Goal: Task Accomplishment & Management: Use online tool/utility

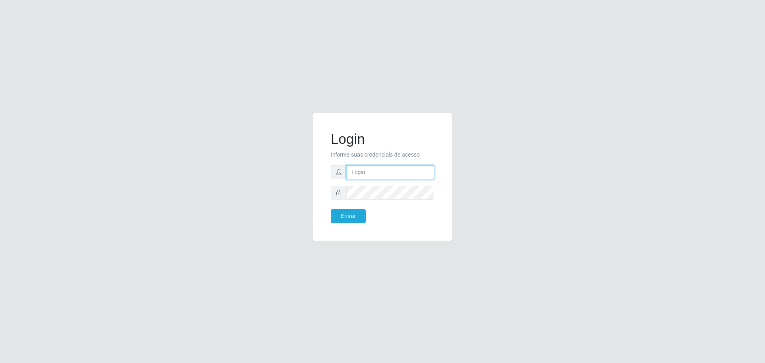
type input "[EMAIL_ADDRESS][DOMAIN_NAME]"
click at [292, 222] on div "Login Informe suas credenciais de acesso [EMAIL_ADDRESS][DOMAIN_NAME] Entrar" at bounding box center [382, 182] width 454 height 138
click at [339, 212] on button "Entrar" at bounding box center [348, 216] width 35 height 14
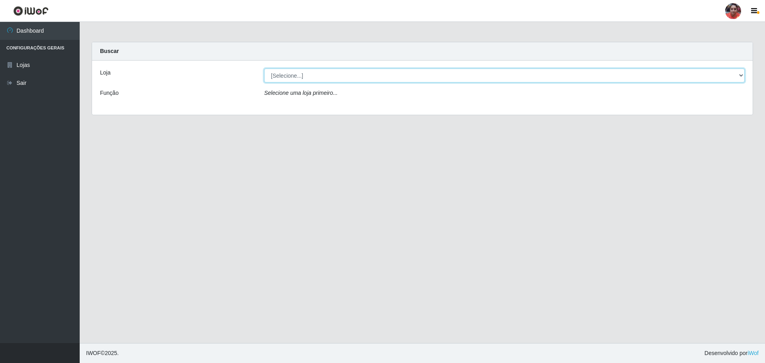
click at [609, 73] on select "[Selecione...] Mar Vermelho - Loja 05" at bounding box center [504, 76] width 481 height 14
select select "252"
click at [264, 69] on select "[Selecione...] Mar Vermelho - Loja 05" at bounding box center [504, 76] width 481 height 14
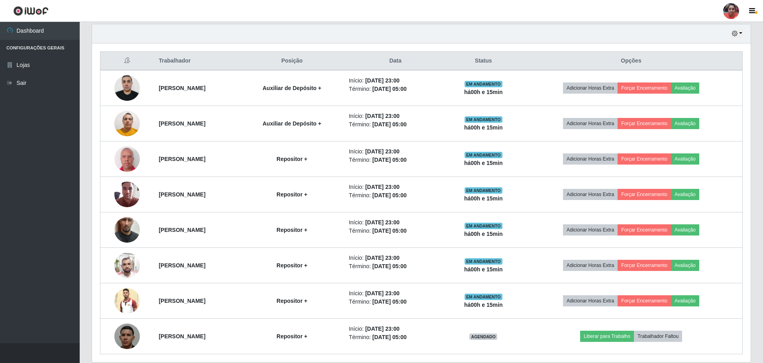
scroll to position [308, 0]
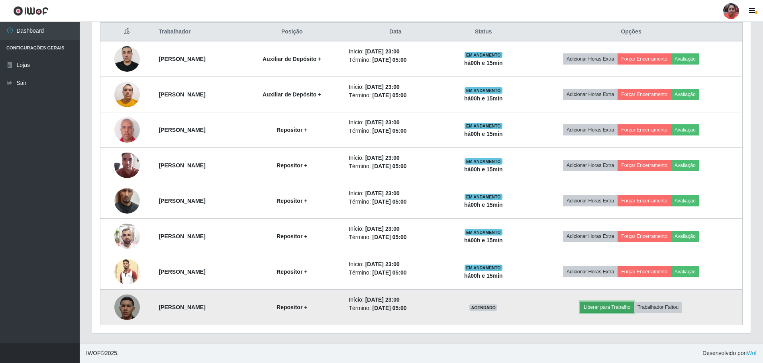
click at [605, 305] on button "Liberar para Trabalho" at bounding box center [607, 307] width 54 height 11
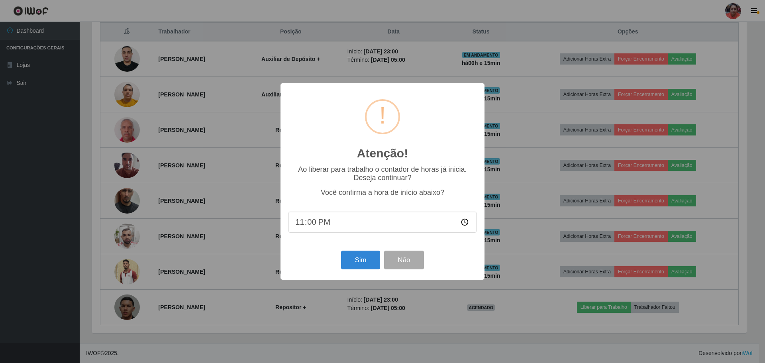
click at [311, 222] on input "23:00" at bounding box center [383, 222] width 188 height 21
type input "23:15"
click at [365, 258] on button "Sim" at bounding box center [360, 260] width 39 height 19
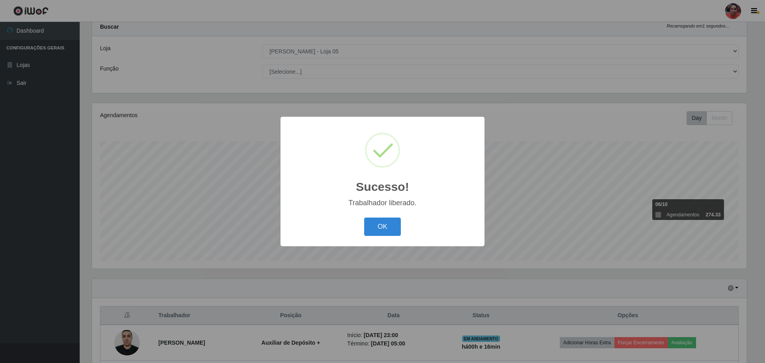
click at [364, 218] on button "OK" at bounding box center [382, 227] width 37 height 19
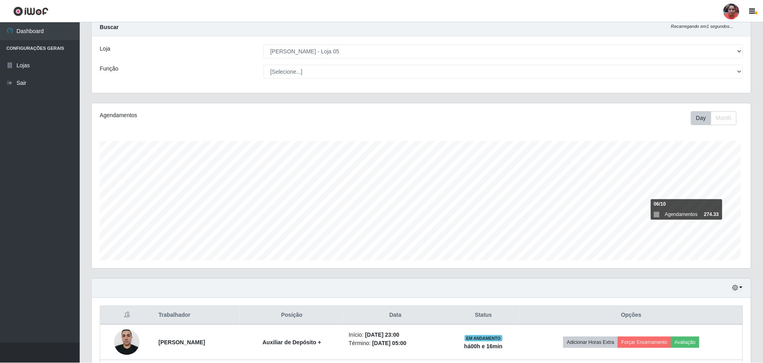
scroll to position [165, 659]
